Goal: Information Seeking & Learning: Learn about a topic

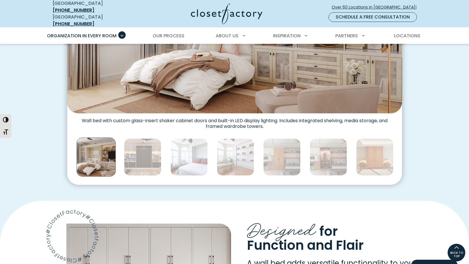
scroll to position [263, 0]
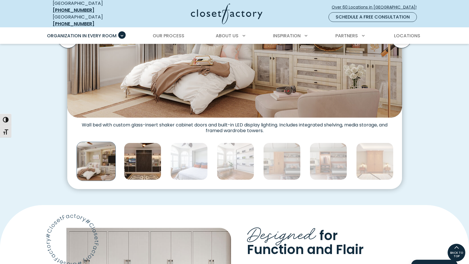
click at [147, 163] on img "Thumbnail Gallery" at bounding box center [142, 161] width 37 height 37
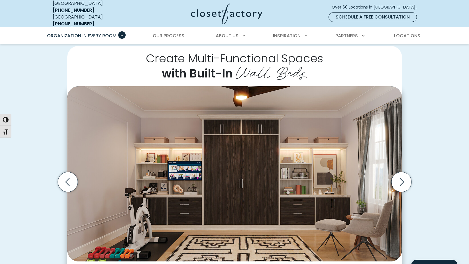
scroll to position [120, 0]
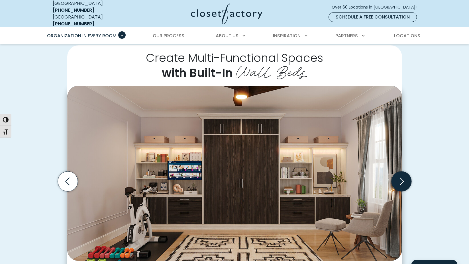
click at [400, 175] on icon "Next slide" at bounding box center [401, 181] width 20 height 20
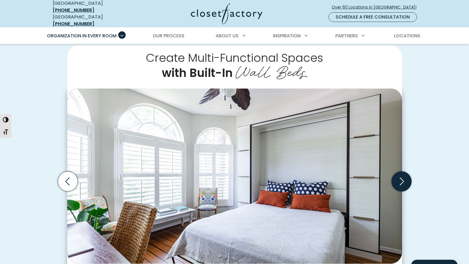
click at [399, 175] on icon "Next slide" at bounding box center [401, 181] width 20 height 20
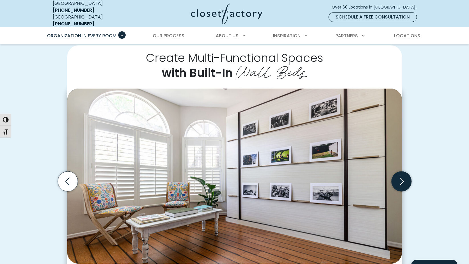
click at [399, 174] on icon "Next slide" at bounding box center [401, 181] width 20 height 20
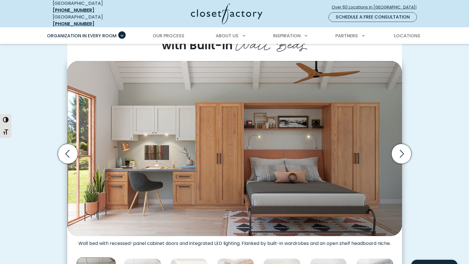
scroll to position [153, 0]
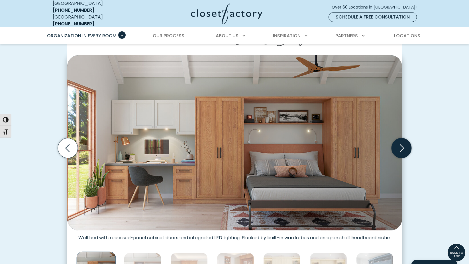
click at [399, 145] on icon "Next slide" at bounding box center [401, 148] width 20 height 20
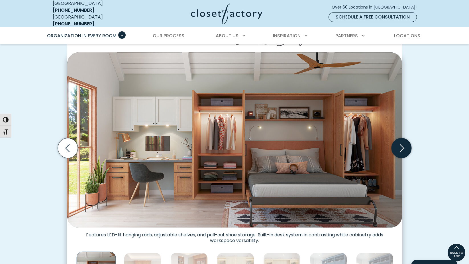
click at [401, 146] on icon "Next slide" at bounding box center [401, 148] width 4 height 8
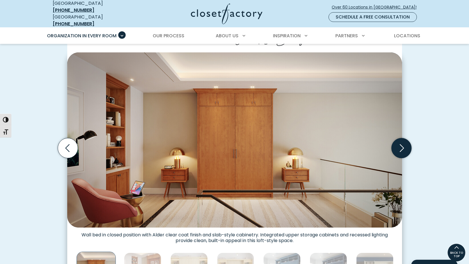
click at [401, 146] on icon "Next slide" at bounding box center [401, 148] width 4 height 8
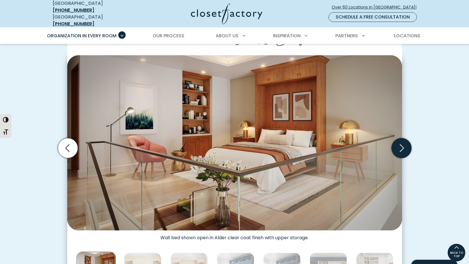
click at [401, 146] on icon "Next slide" at bounding box center [401, 148] width 4 height 8
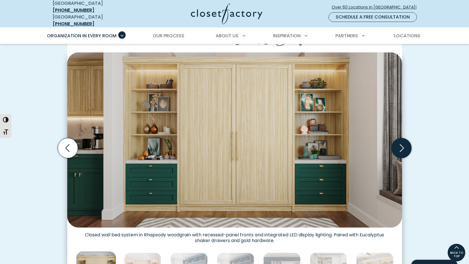
click at [401, 146] on icon "Next slide" at bounding box center [401, 148] width 4 height 8
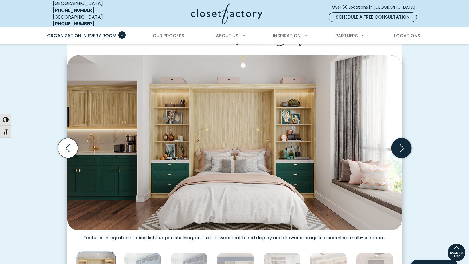
click at [401, 146] on icon "Next slide" at bounding box center [401, 148] width 4 height 8
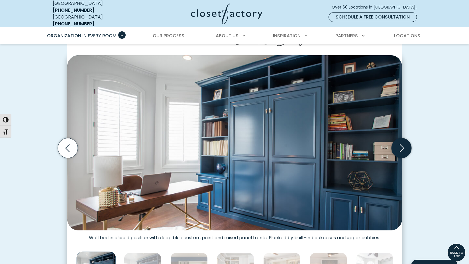
click at [401, 146] on icon "Next slide" at bounding box center [401, 148] width 4 height 8
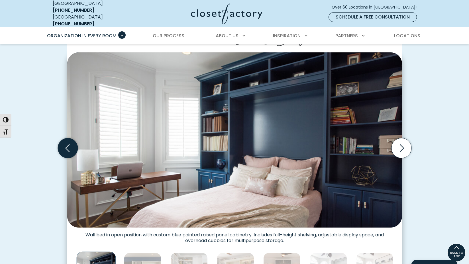
click at [68, 143] on icon "Previous slide" at bounding box center [68, 148] width 20 height 20
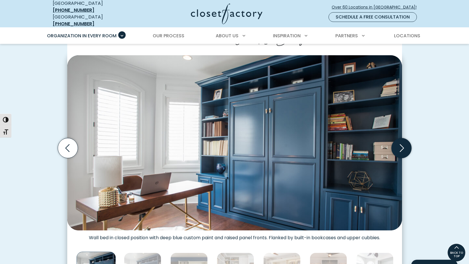
click at [402, 144] on icon "Next slide" at bounding box center [401, 148] width 20 height 20
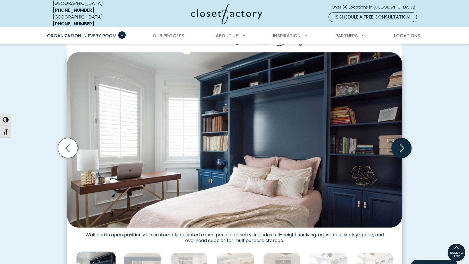
click at [402, 144] on icon "Next slide" at bounding box center [401, 148] width 20 height 20
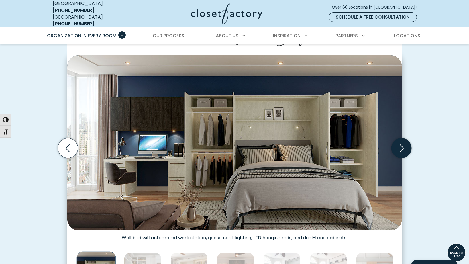
click at [401, 144] on icon "Next slide" at bounding box center [401, 148] width 20 height 20
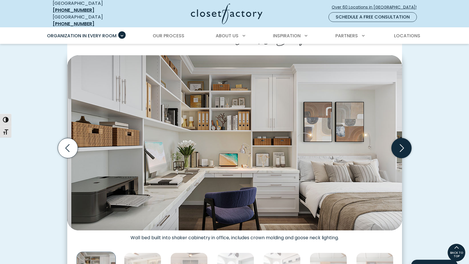
click at [401, 144] on icon "Next slide" at bounding box center [401, 148] width 20 height 20
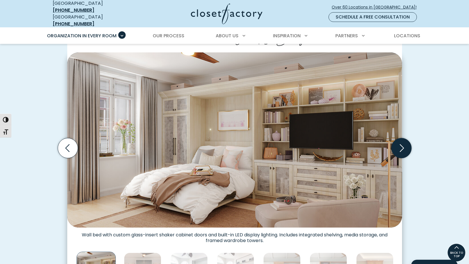
click at [401, 144] on icon "Next slide" at bounding box center [401, 148] width 20 height 20
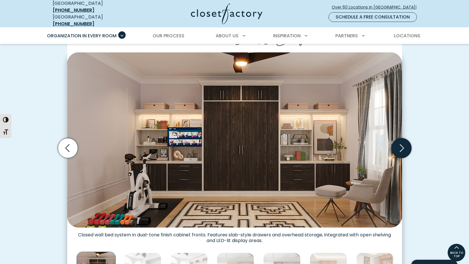
click at [401, 144] on icon "Next slide" at bounding box center [401, 148] width 20 height 20
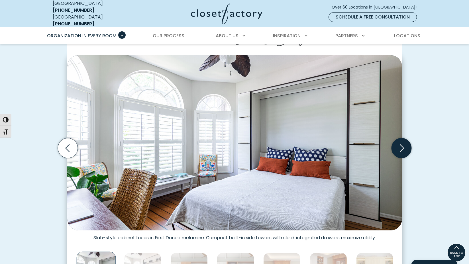
click at [401, 144] on icon "Next slide" at bounding box center [401, 148] width 20 height 20
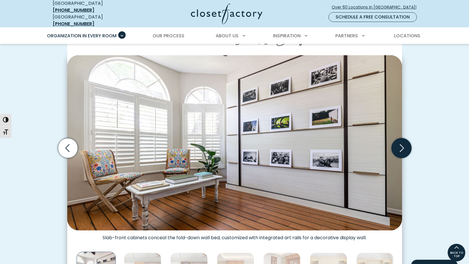
click at [401, 144] on icon "Next slide" at bounding box center [401, 148] width 20 height 20
